Goal: Task Accomplishment & Management: Complete application form

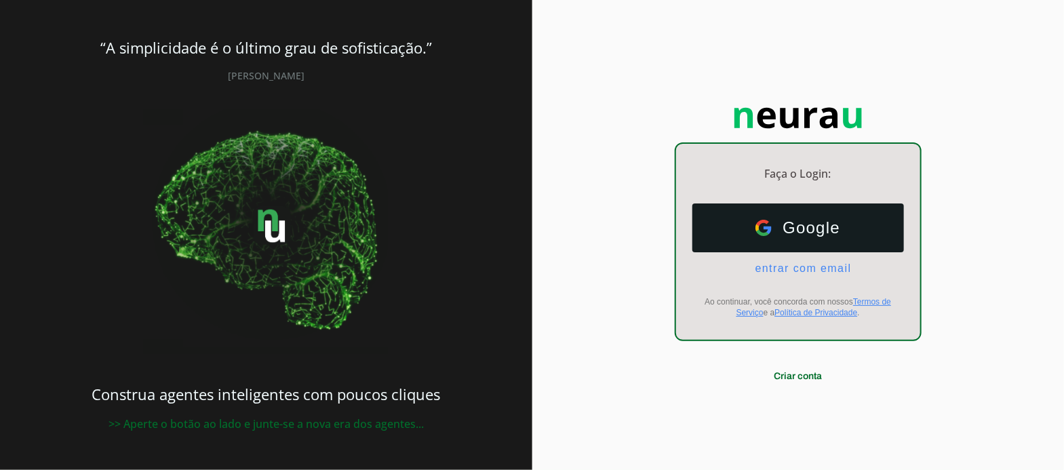
click at [799, 263] on span "entrar com email" at bounding box center [798, 269] width 107 height 12
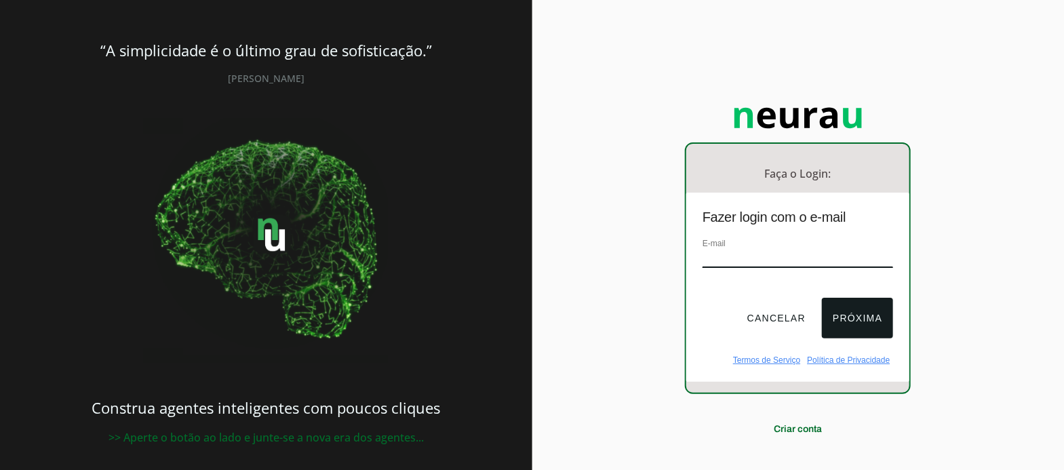
click at [978, 201] on div "Faça o Login: dashboard Ir para o dashboard Fazer login com o e-mail E-mail Can…" at bounding box center [799, 243] width 533 height 486
click at [801, 250] on input "email" at bounding box center [798, 259] width 191 height 18
type input "[EMAIL_ADDRESS][DOMAIN_NAME]"
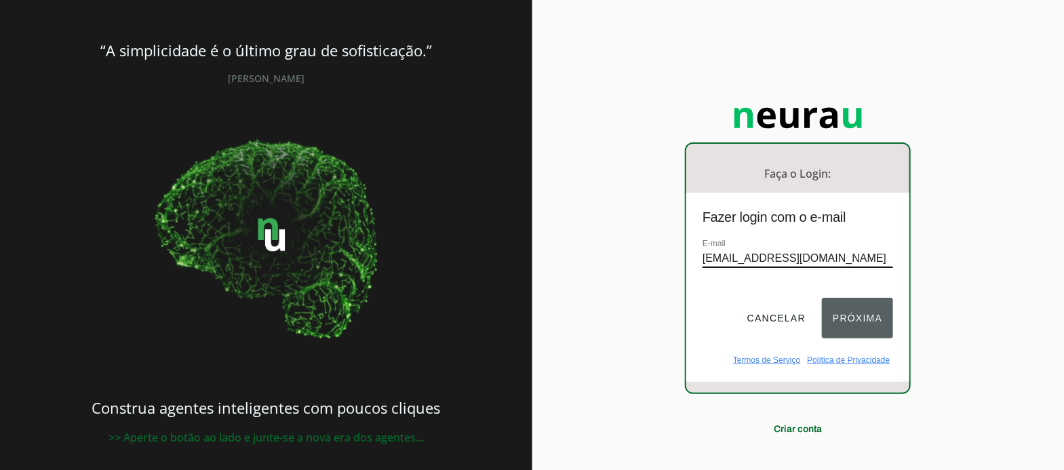
click at [843, 300] on button "Próxima" at bounding box center [857, 318] width 71 height 41
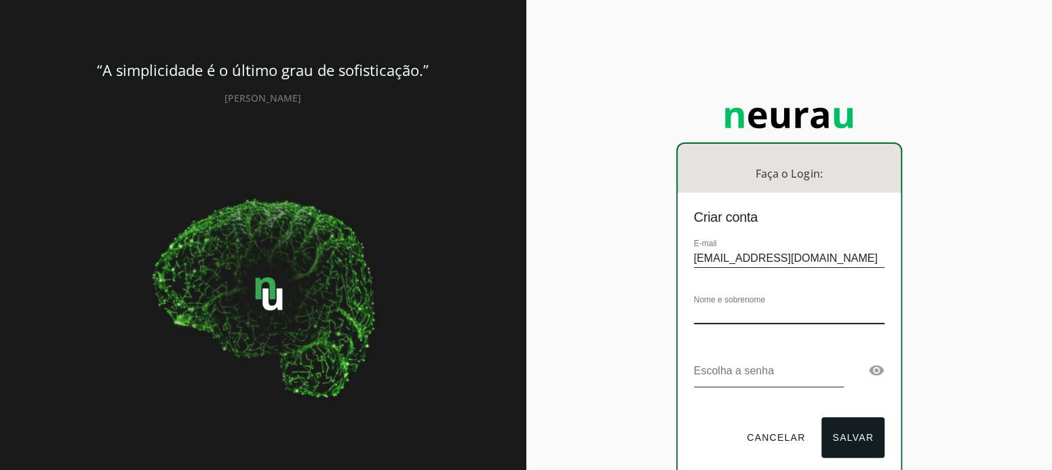
click at [836, 306] on input "text" at bounding box center [789, 315] width 191 height 18
click at [1003, 288] on div "Faça o Login: dashboard Ir para o dashboard Criar conta E-mail [EMAIL_ADDRESS][…" at bounding box center [789, 303] width 526 height 606
click at [960, 285] on div "Faça o Login: dashboard Ir para o dashboard Criar conta E-mail [EMAIL_ADDRESS][…" at bounding box center [789, 303] width 526 height 606
click at [816, 292] on div "Nome e sobrenome Grupo Skill" at bounding box center [789, 314] width 191 height 45
type input "Grupo Skill"
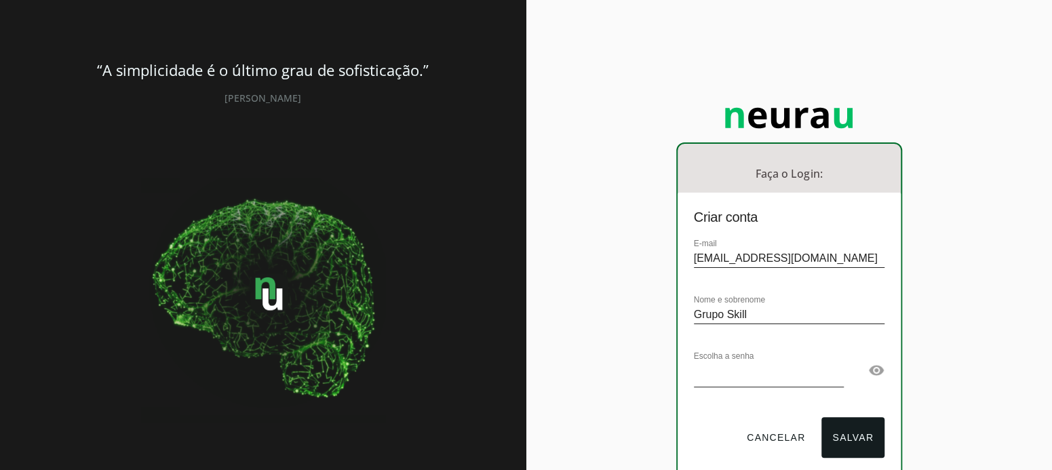
click at [868, 362] on link at bounding box center [876, 370] width 16 height 16
click at [659, 347] on div "Faça o Login: dashboard Ir para o dashboard Criar conta E-mail [EMAIL_ADDRESS][…" at bounding box center [789, 303] width 526 height 606
click at [843, 417] on button "Salvar" at bounding box center [853, 437] width 63 height 41
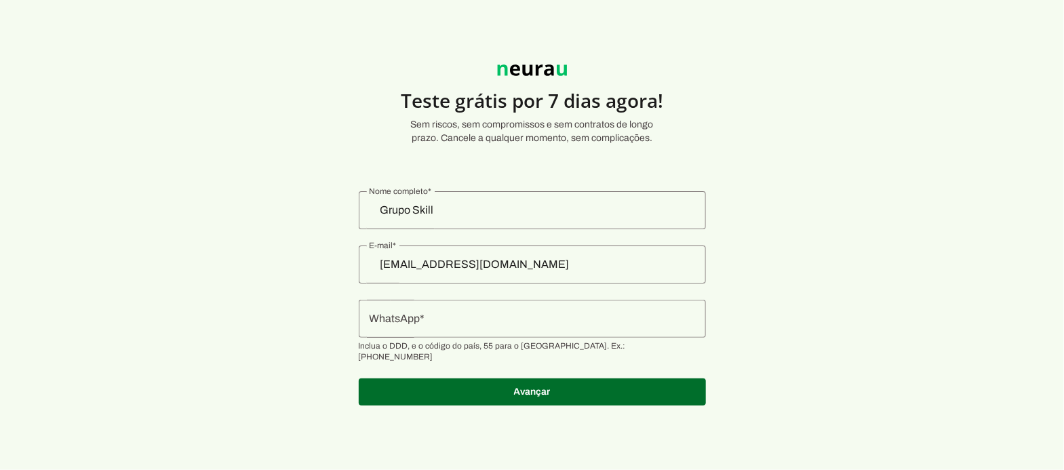
click at [520, 311] on input "WhatsApp" at bounding box center [533, 319] width 326 height 16
click at [508, 311] on input "WhatsApp" at bounding box center [533, 319] width 326 height 16
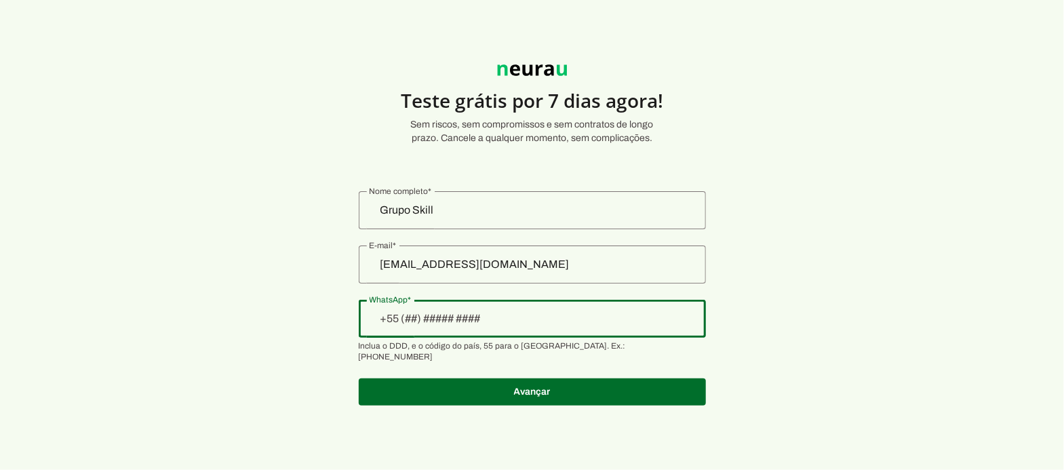
click at [381, 305] on section "Teste grátis por 7 dias agora! Sem riscos, sem compromissos e sem contratos de …" at bounding box center [532, 227] width 1064 height 389
click at [737, 275] on section "Teste grátis por 7 dias agora! Sem riscos, sem compromissos e sem contratos de …" at bounding box center [532, 227] width 1064 height 389
click at [533, 311] on input "WhatsApp" at bounding box center [533, 319] width 326 height 16
paste input "[PHONE_NUMBER]"
type input "[PHONE_NUMBER]"
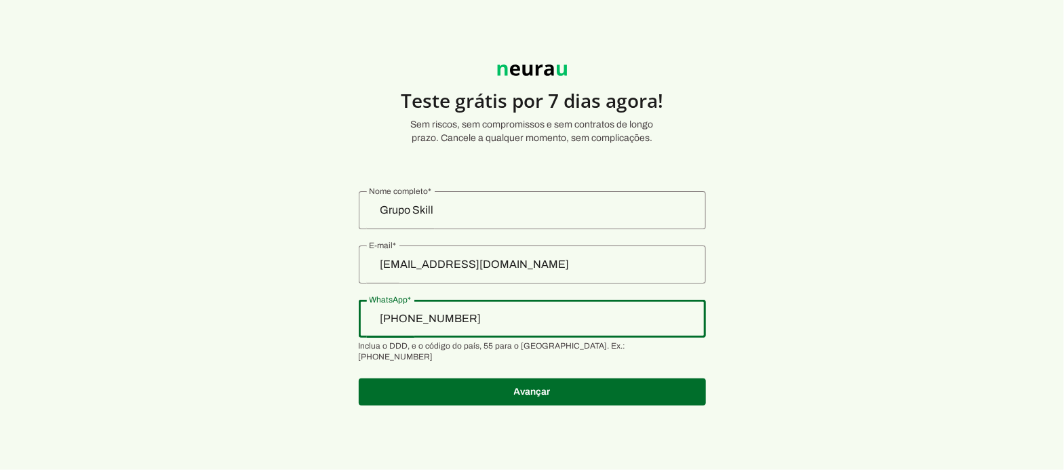
click at [748, 272] on section "Teste grátis por 7 dias agora! Sem riscos, sem compromissos e sem contratos de …" at bounding box center [532, 227] width 1064 height 389
click at [470, 376] on span at bounding box center [532, 392] width 347 height 33
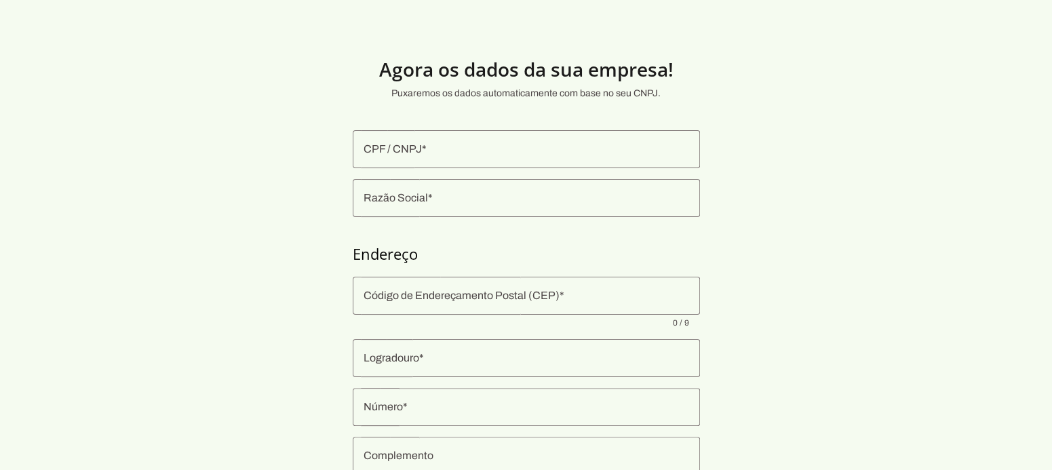
click at [429, 141] on input "CPF / CNPJ" at bounding box center [527, 149] width 326 height 16
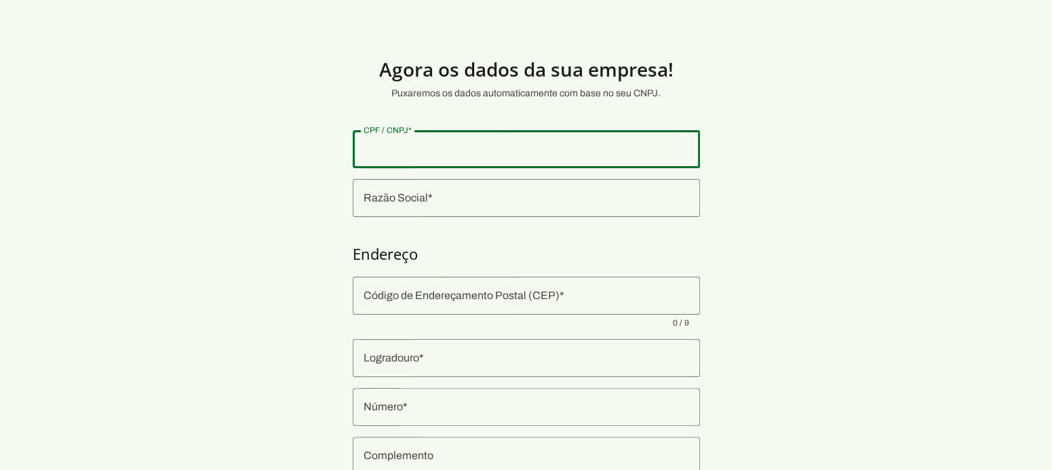
click at [457, 190] on input "Razão Social" at bounding box center [527, 198] width 326 height 16
